Goal: Task Accomplishment & Management: Use online tool/utility

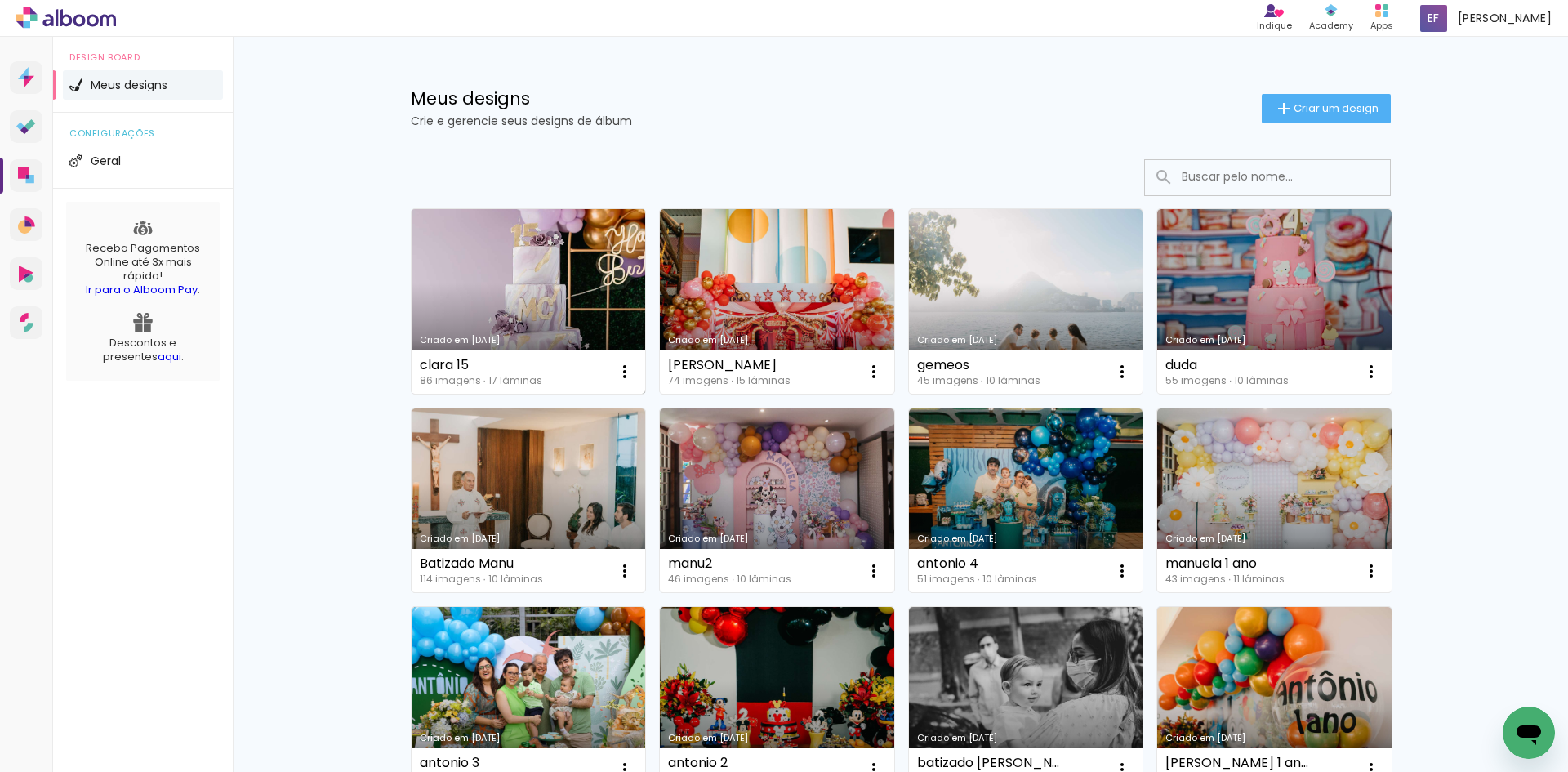
click at [511, 272] on link "Criado em [DATE]" at bounding box center [529, 301] width 235 height 184
